Goal: Navigation & Orientation: Find specific page/section

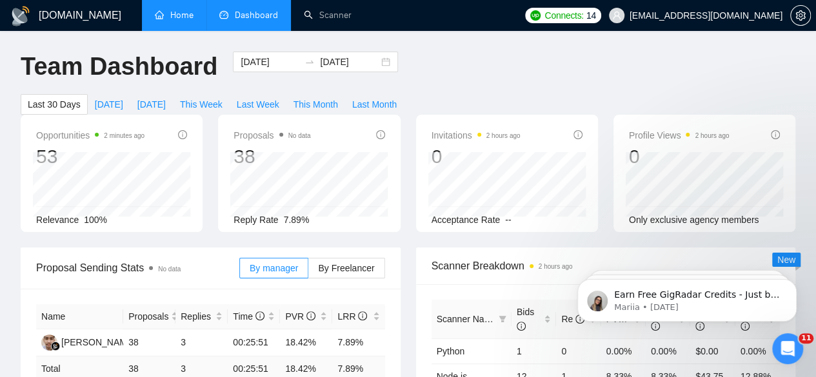
click at [174, 10] on link "Home" at bounding box center [174, 15] width 39 height 11
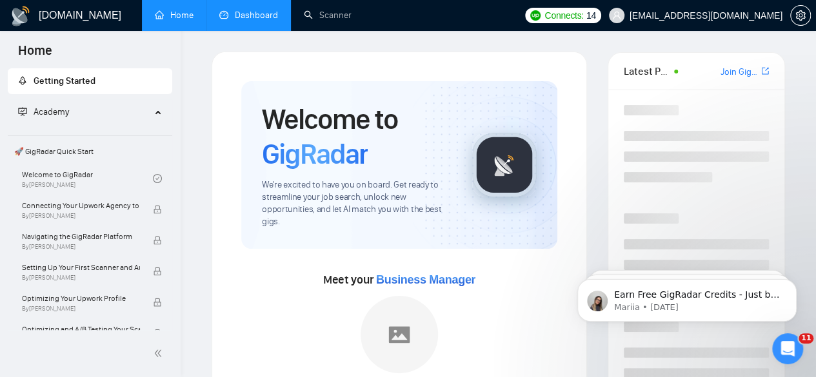
click at [252, 16] on link "Dashboard" at bounding box center [248, 15] width 59 height 11
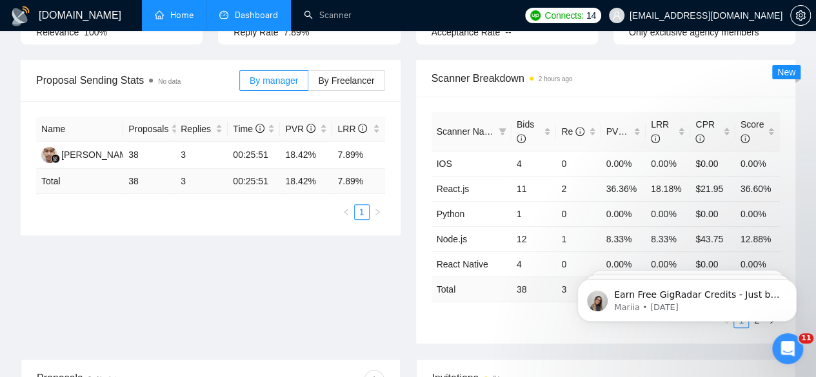
scroll to position [329, 0]
